Goal: Information Seeking & Learning: Understand process/instructions

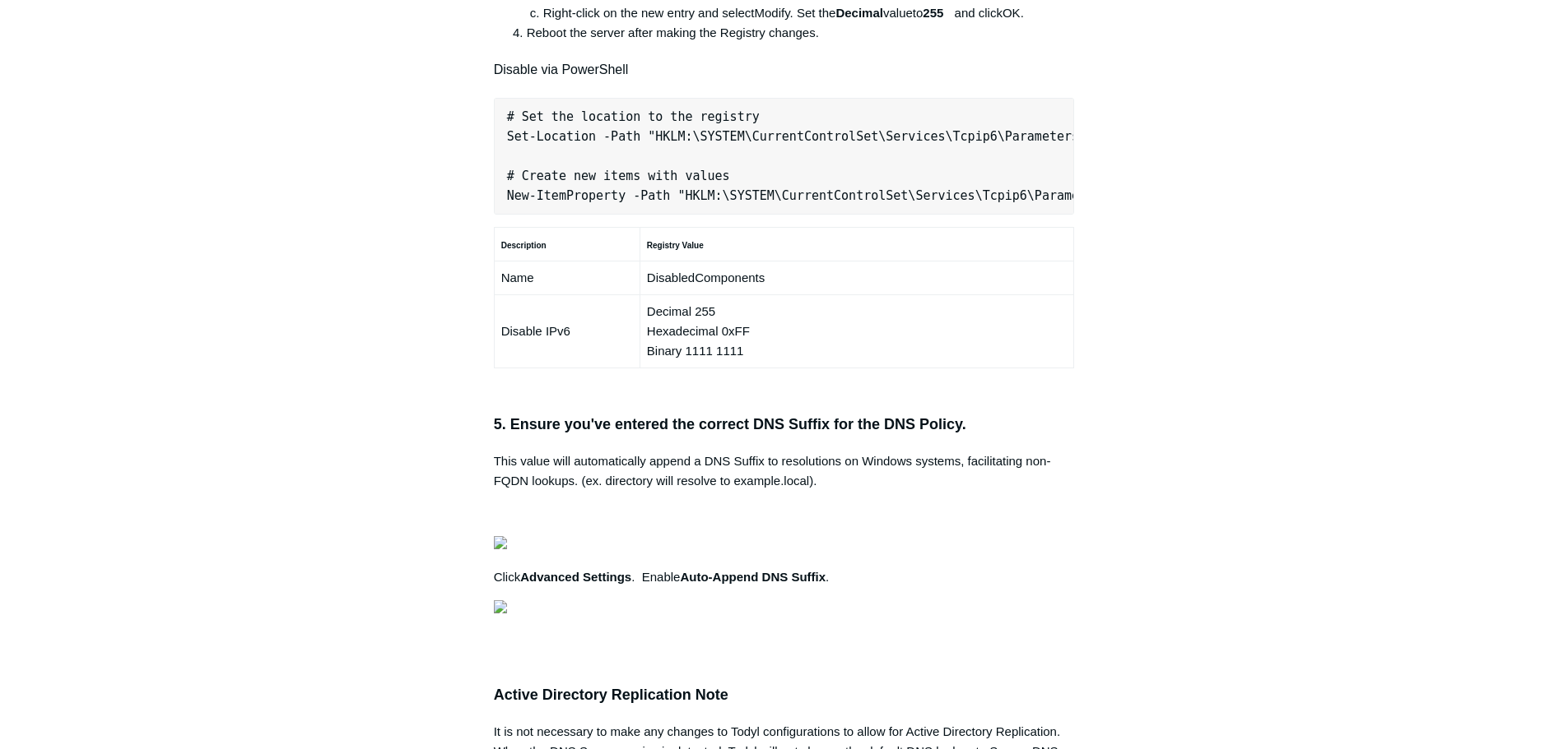
scroll to position [1070, 0]
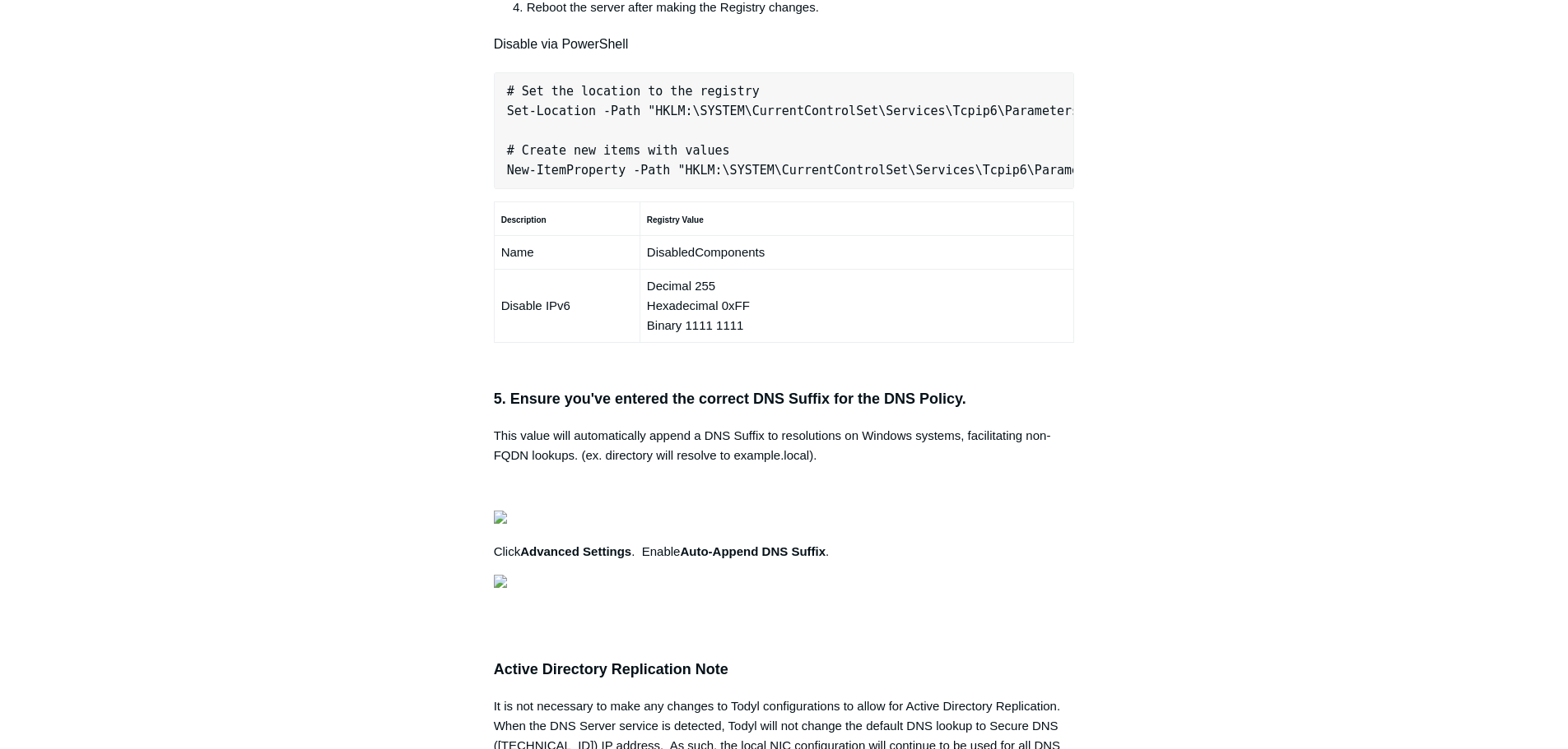
copy pre "New-NetFirewallRule -DisplayName "Todyl SGN Network" -Direction Inbound -Progra…"
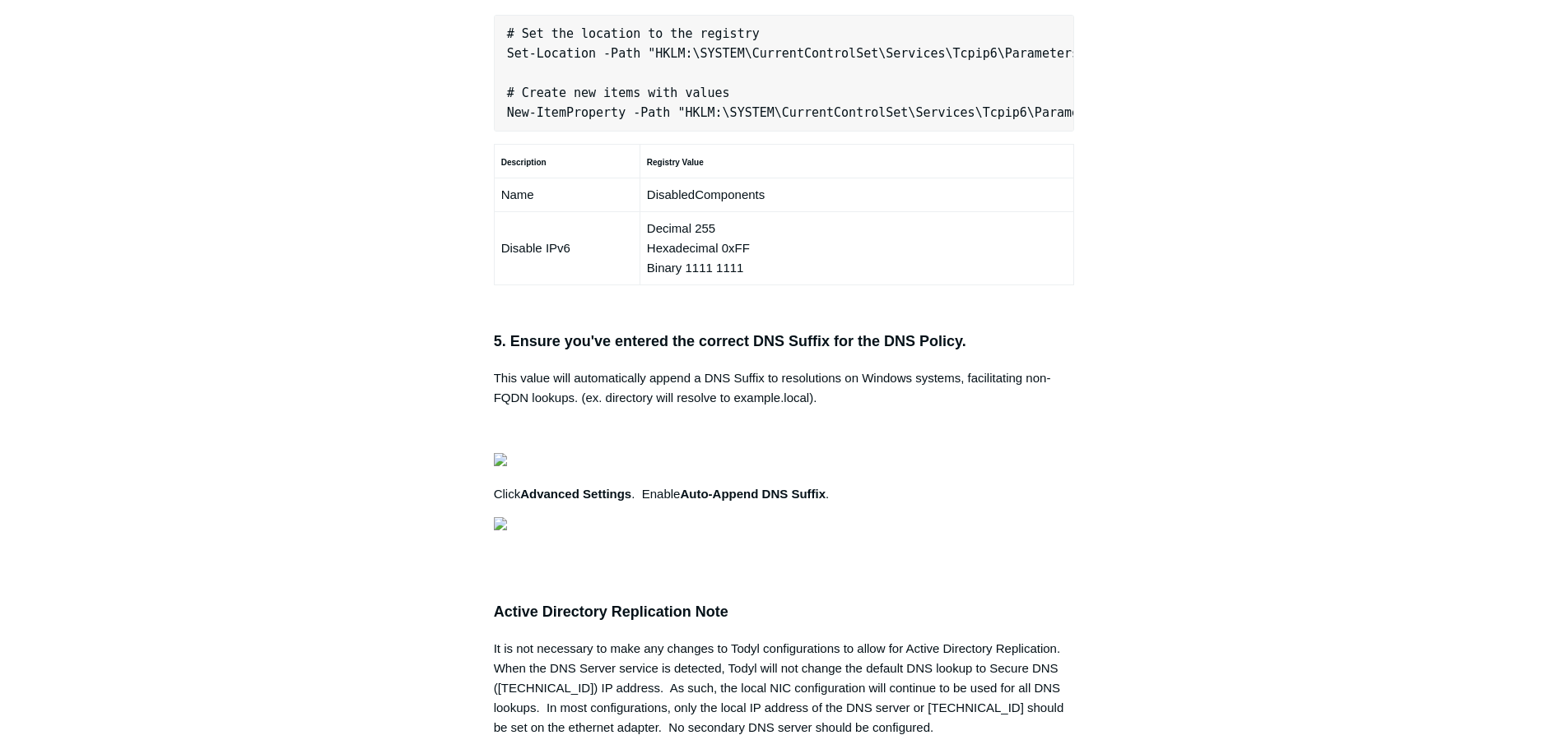
scroll to position [1152, 0]
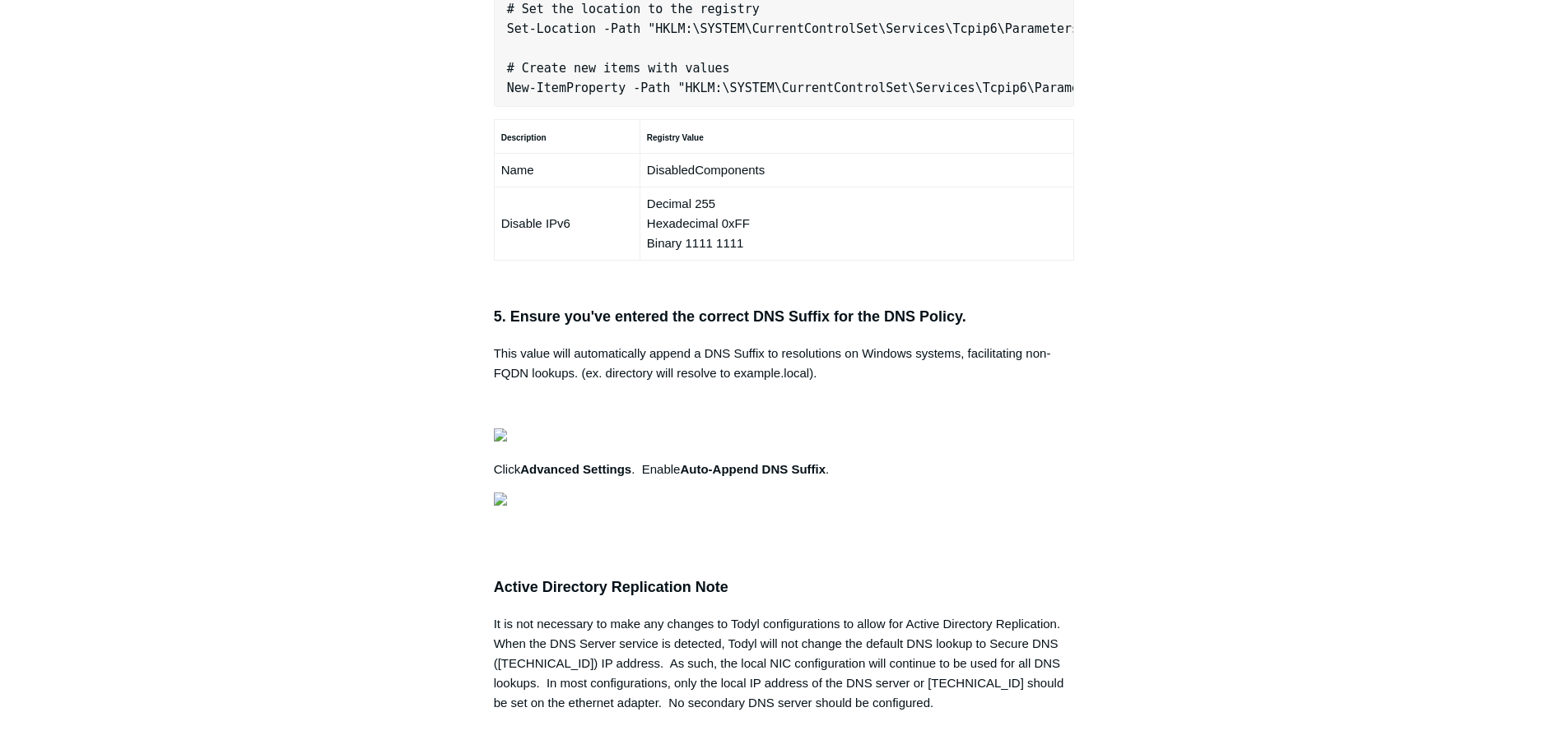
drag, startPoint x: 1008, startPoint y: 571, endPoint x: 531, endPoint y: 578, distance: 477.1
copy code "HKEY_LOCAL_MACHINE\SYSTEM\CurrentControlSet\Services\Tcpip6\Parameters"
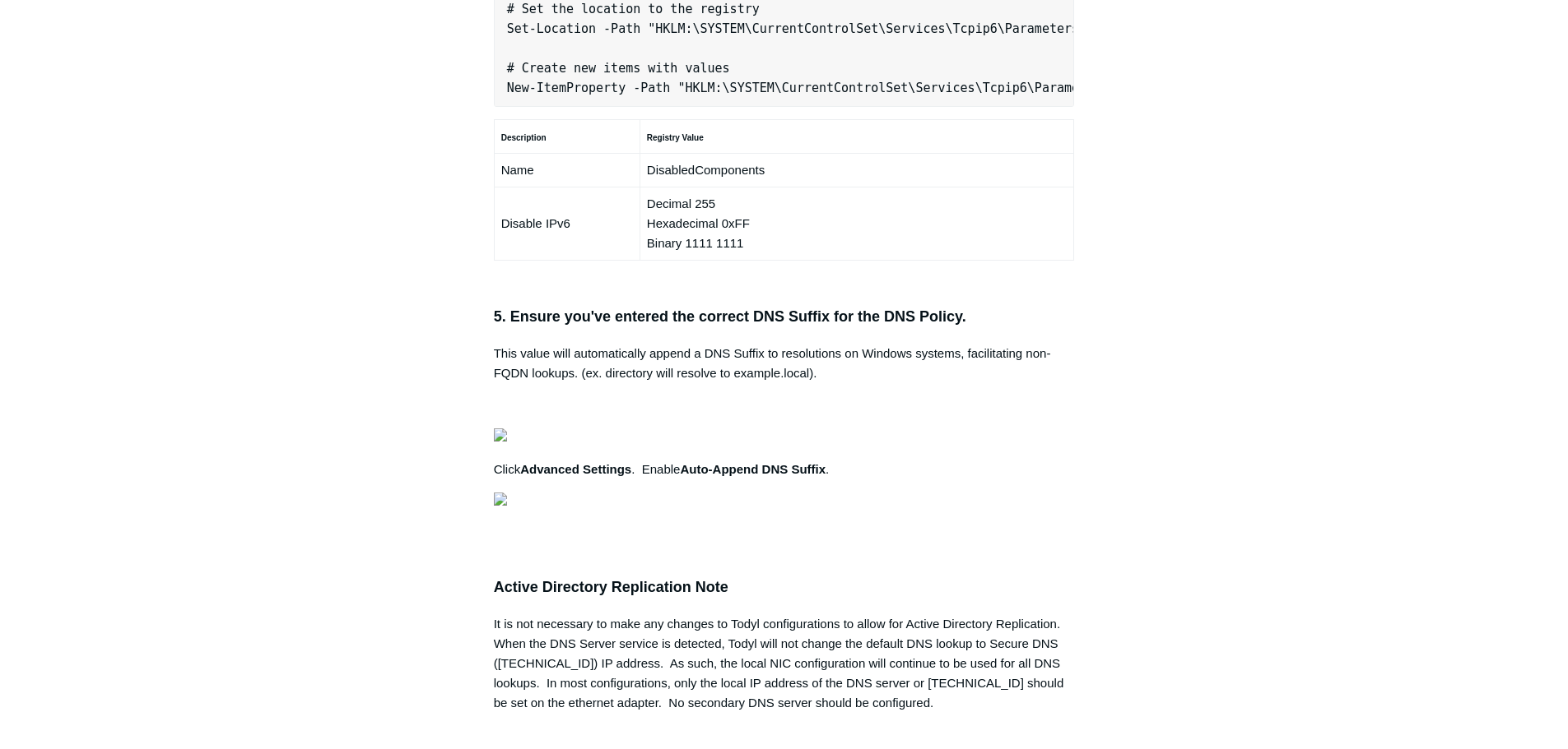
copy span "DisabledComponents"
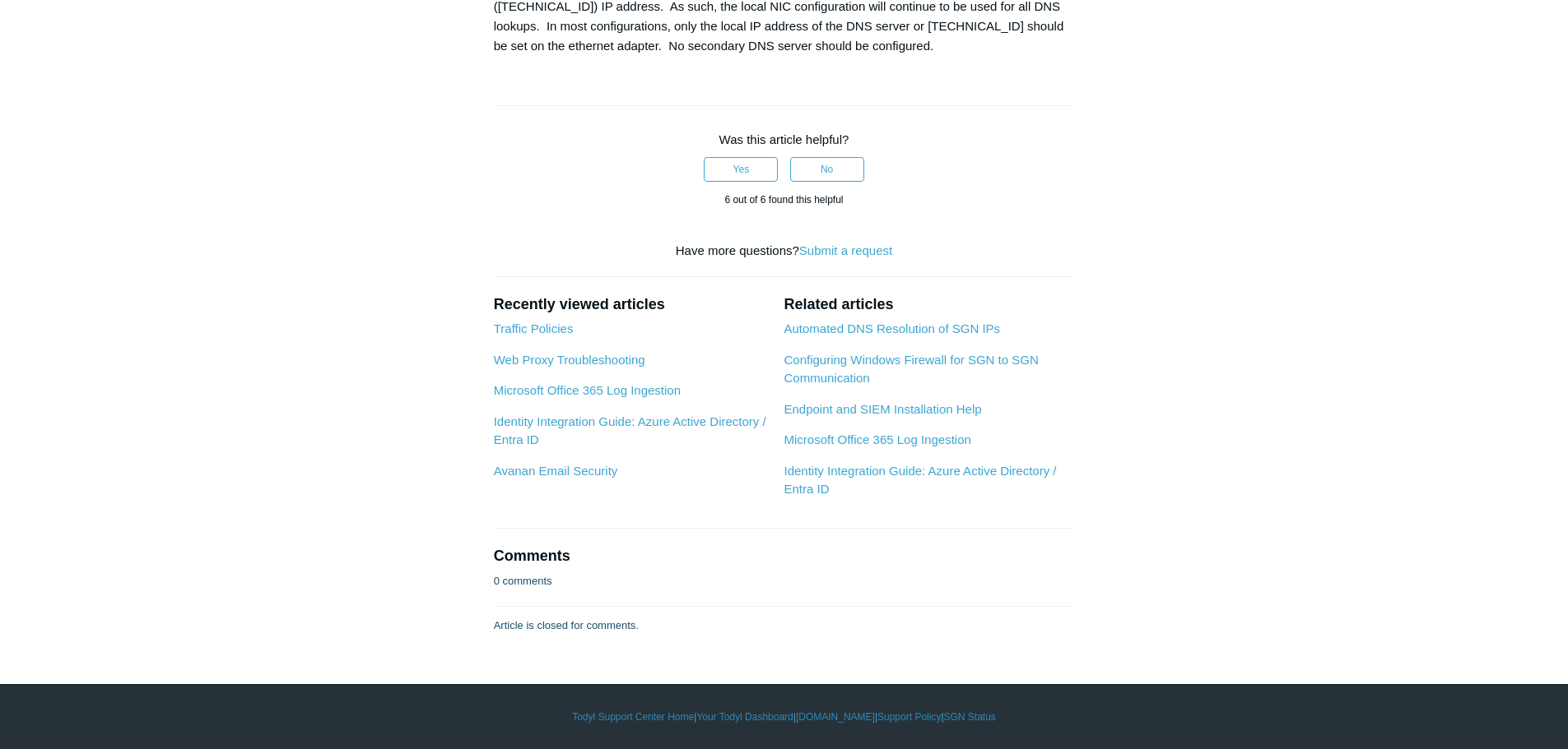
scroll to position [2056, 0]
drag, startPoint x: 501, startPoint y: 204, endPoint x: 1041, endPoint y: 200, distance: 540.0
drag, startPoint x: 526, startPoint y: 468, endPoint x: 832, endPoint y: 480, distance: 306.2
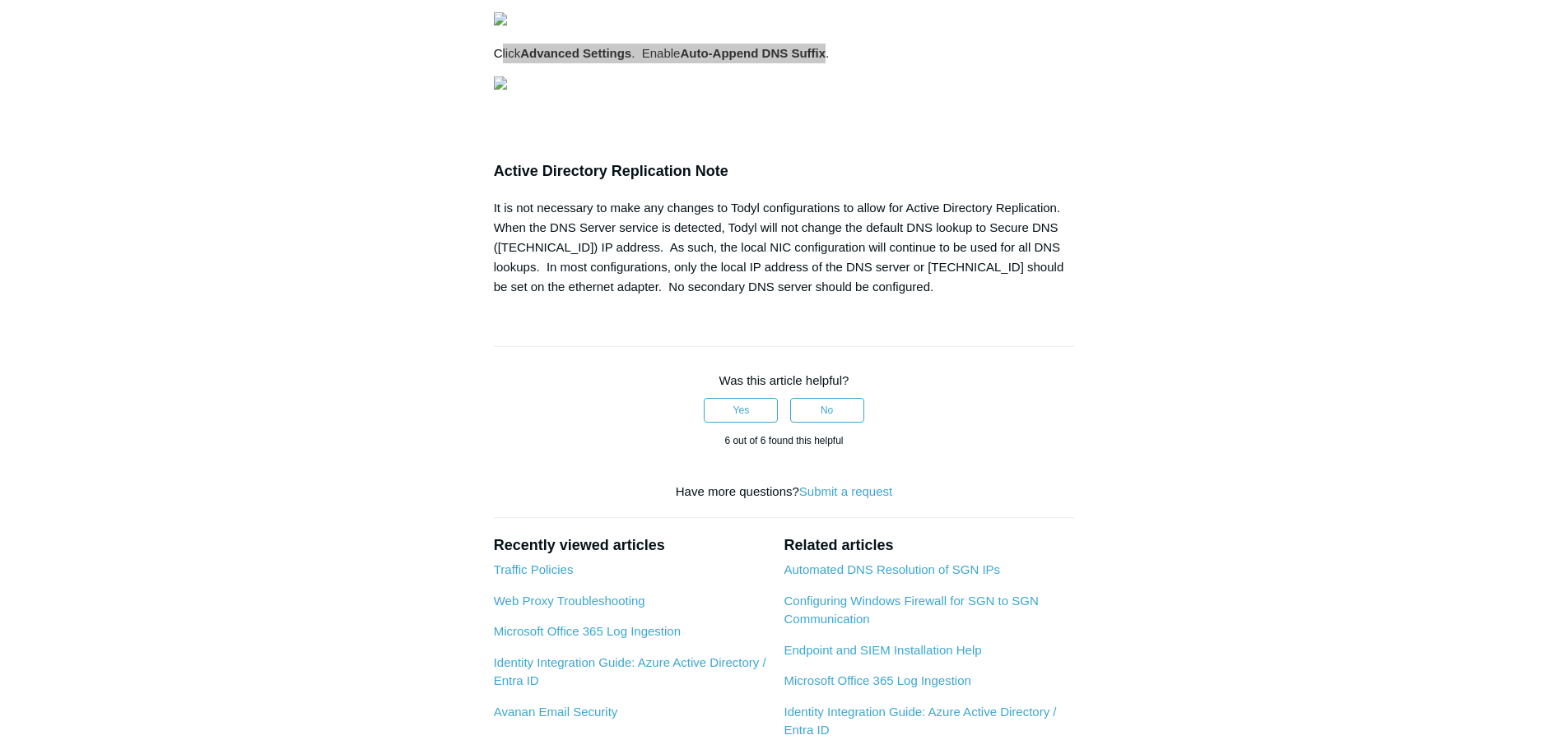
scroll to position [1234, 0]
